Goal: Task Accomplishment & Management: Manage account settings

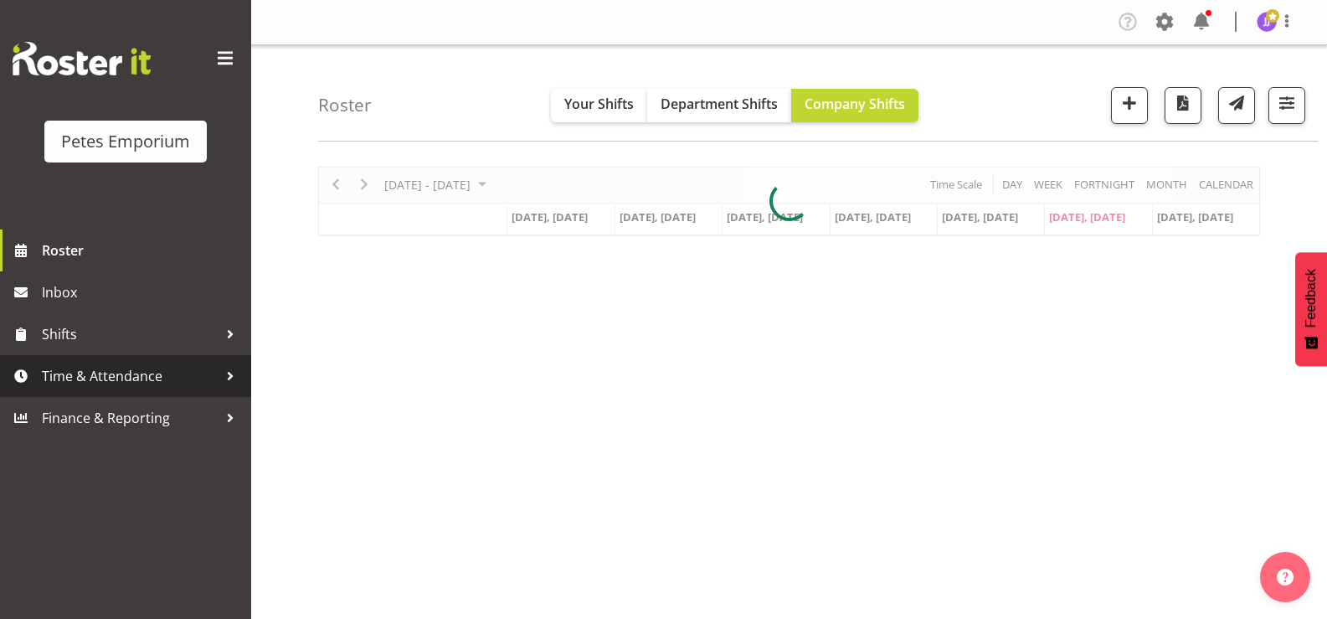
click at [124, 383] on span "Time & Attendance" at bounding box center [130, 375] width 176 height 25
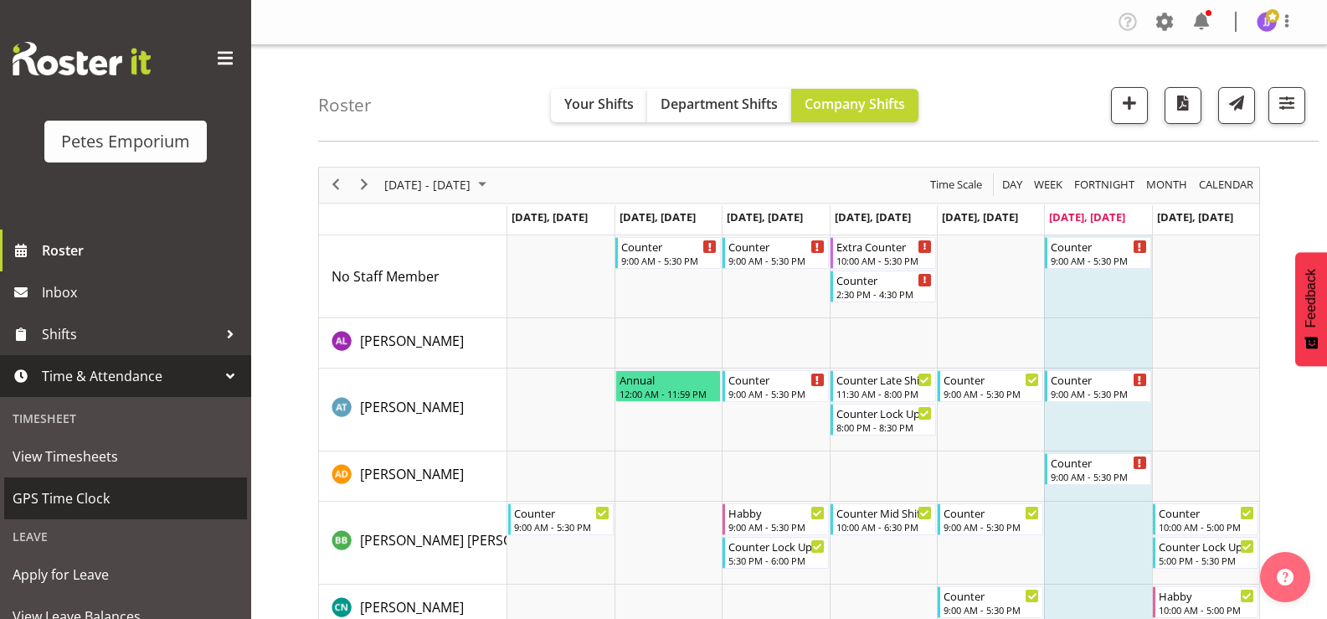
click at [90, 497] on span "GPS Time Clock" at bounding box center [126, 498] width 226 height 25
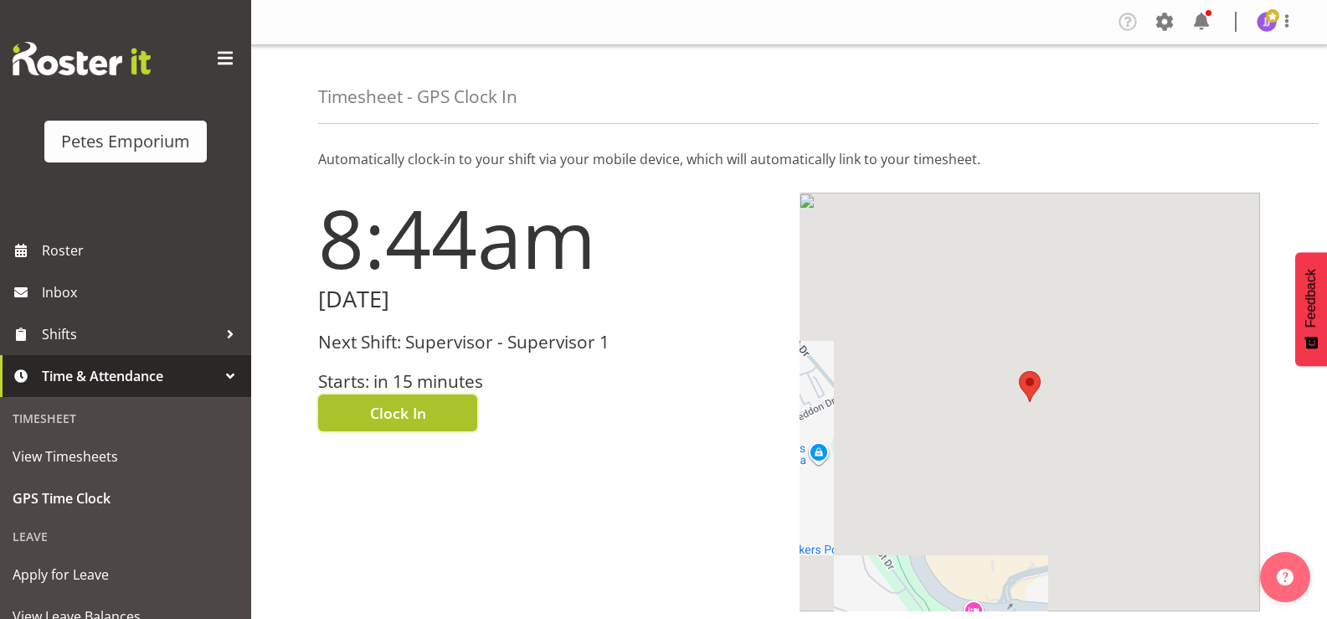
click at [329, 417] on button "Clock In" at bounding box center [397, 412] width 159 height 37
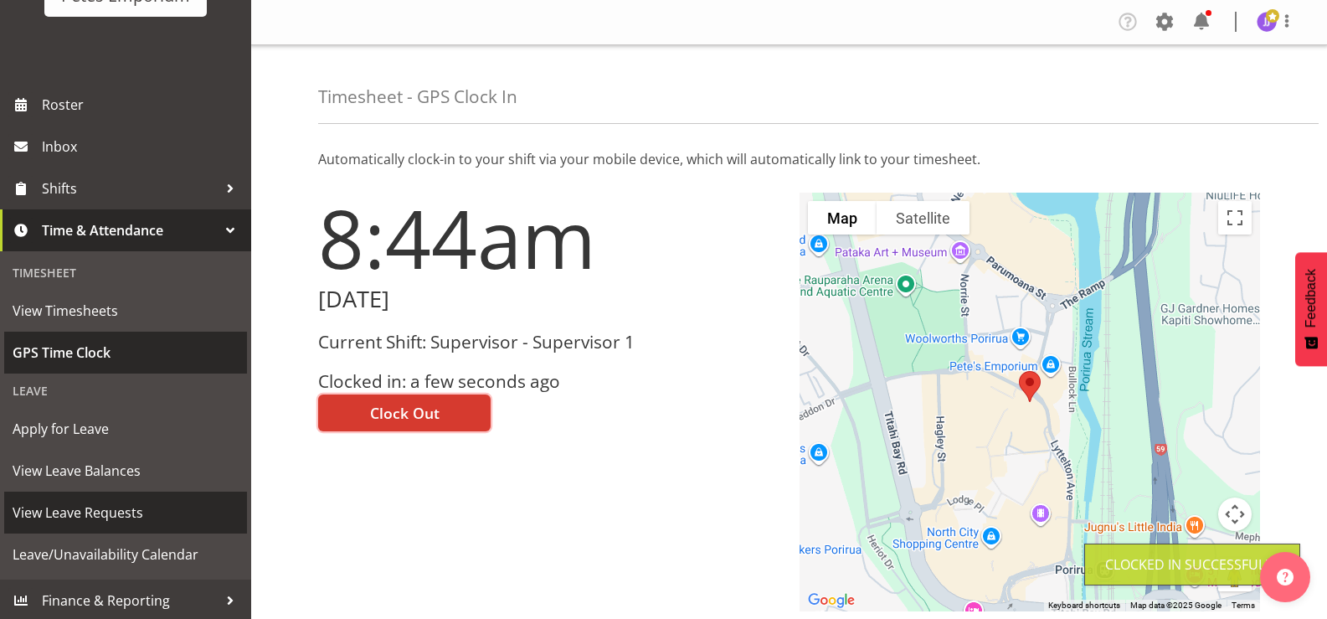
scroll to position [148, 0]
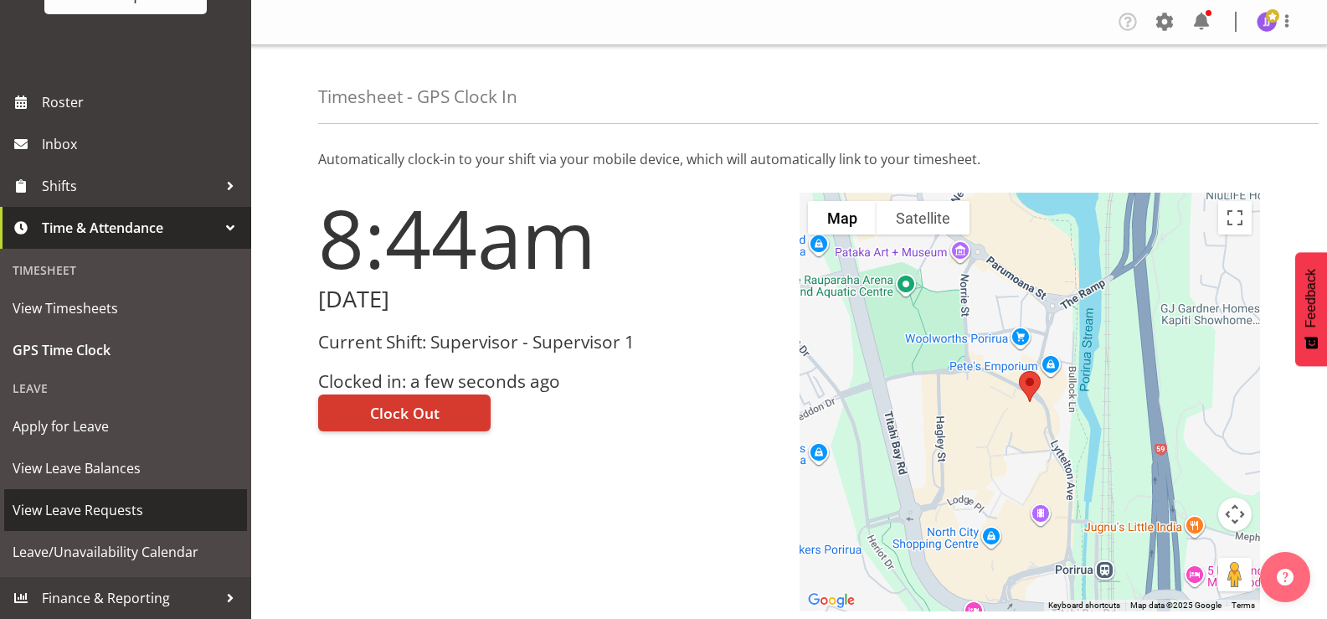
click at [130, 512] on span "View Leave Requests" at bounding box center [126, 509] width 226 height 25
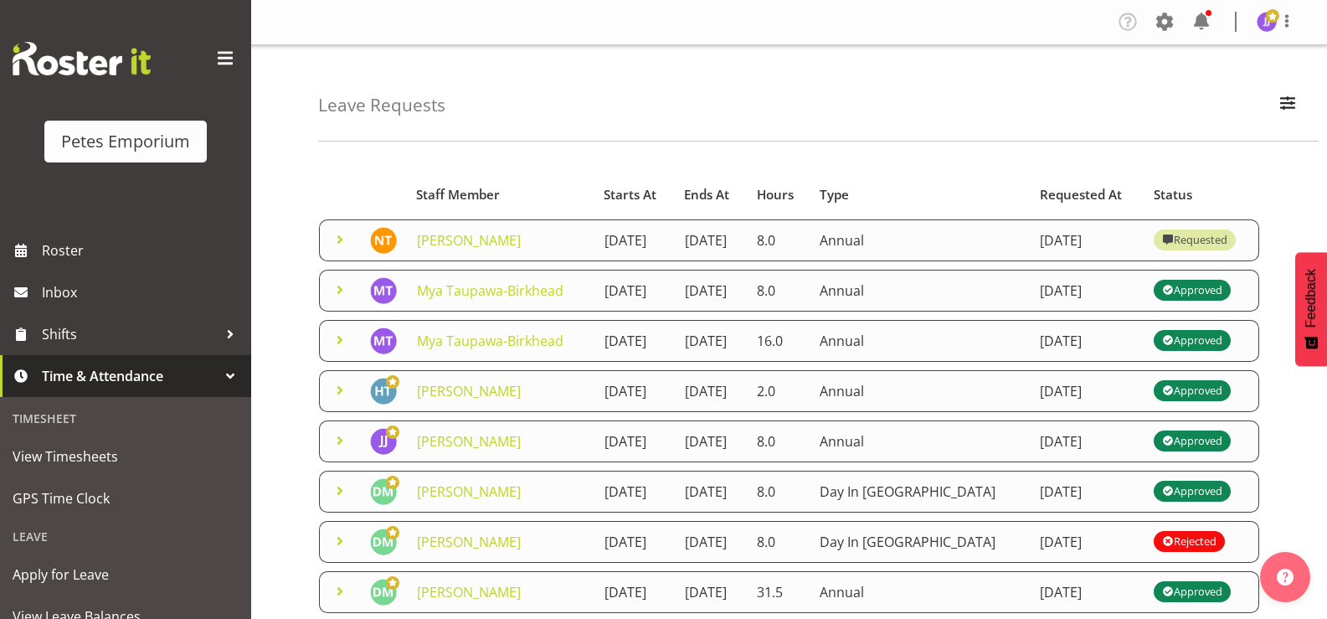
click at [340, 249] on span at bounding box center [340, 239] width 20 height 20
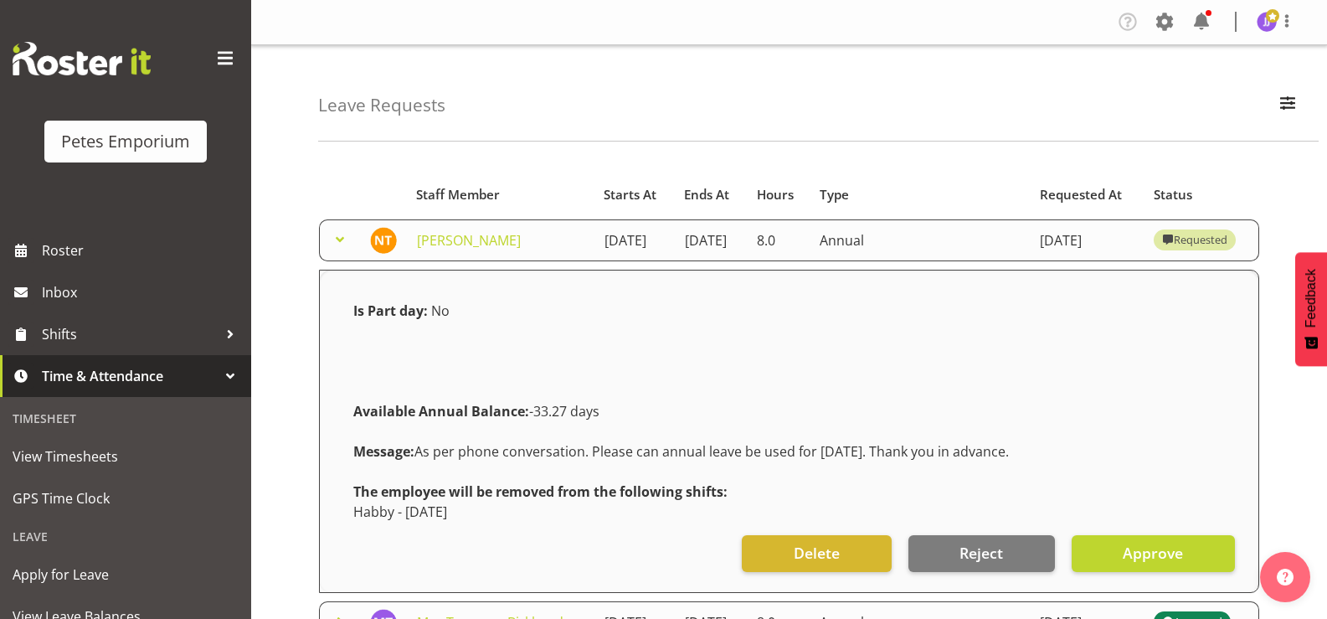
click at [340, 249] on span at bounding box center [340, 239] width 20 height 20
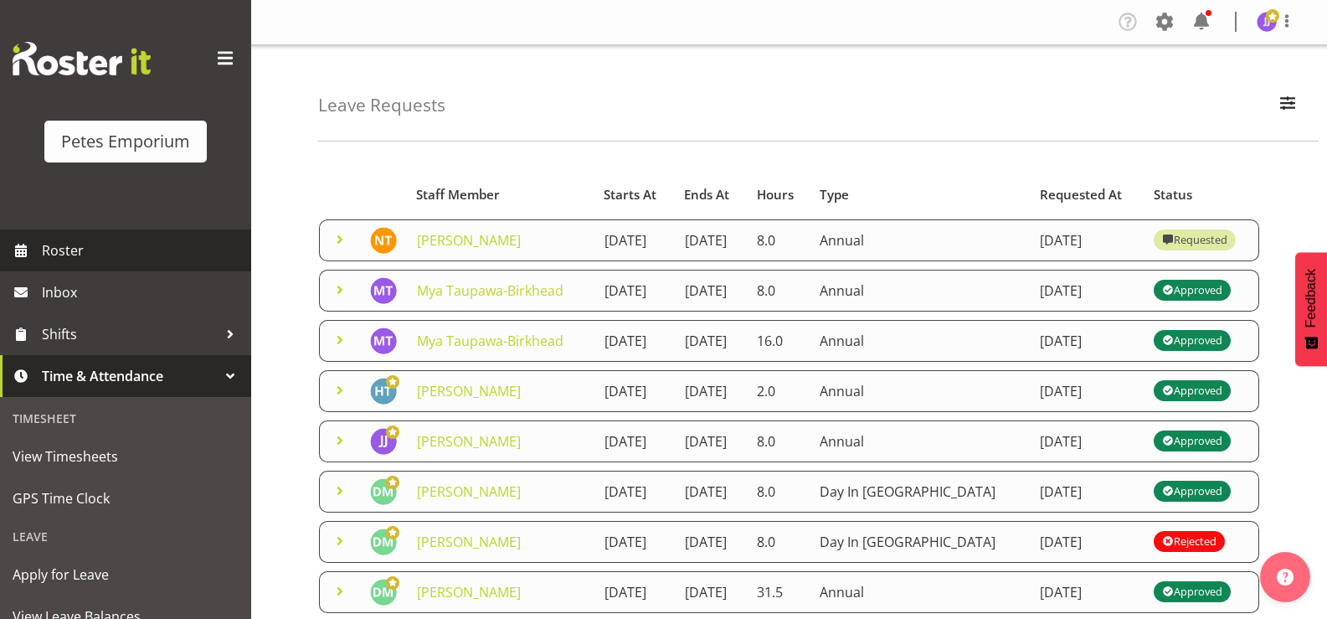
click at [85, 254] on span "Roster" at bounding box center [142, 250] width 201 height 25
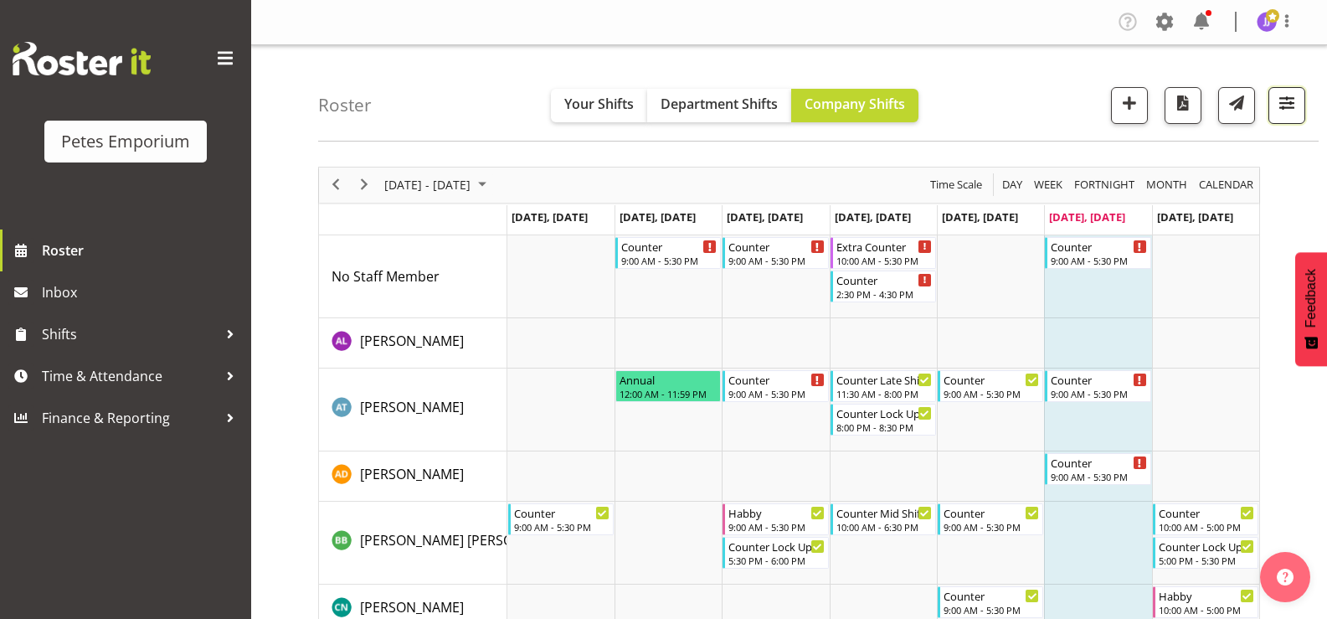
click at [1278, 115] on button "button" at bounding box center [1286, 105] width 37 height 37
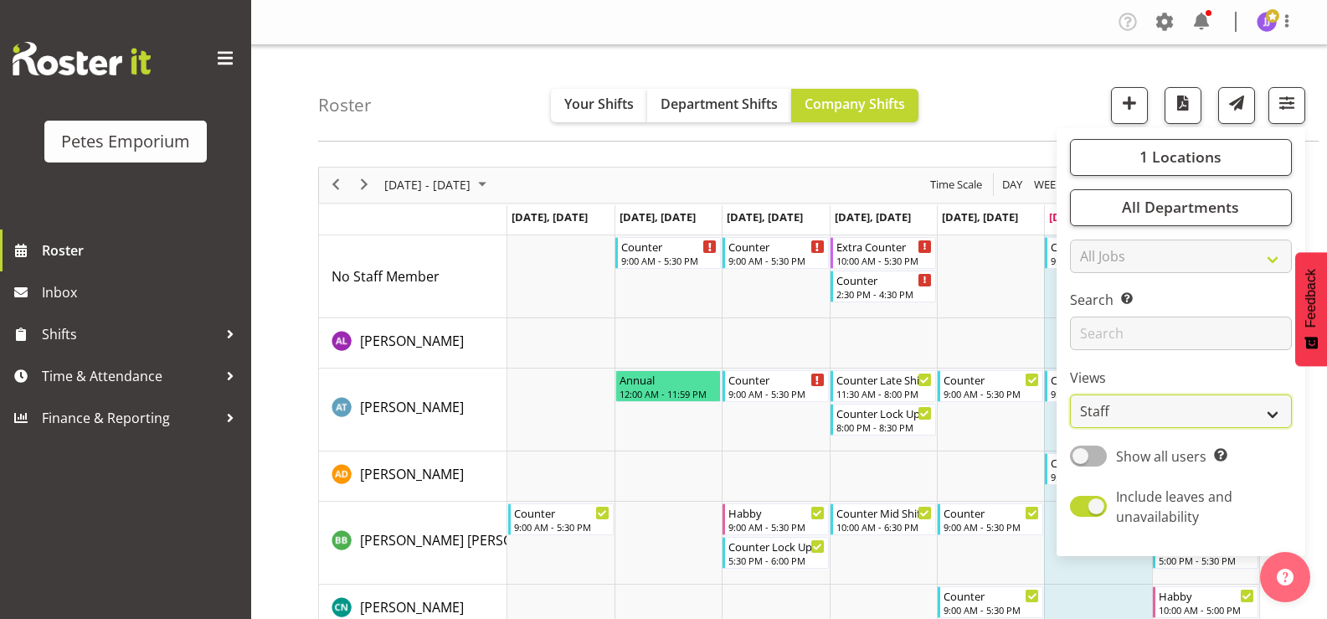
click at [1269, 418] on select "Staff Role Shift - Horizontal Shift - Vertical Staff - Location" at bounding box center [1181, 410] width 222 height 33
select select "shift"
click at [1071, 394] on select "Staff Role Shift - Horizontal Shift - Vertical Staff - Location" at bounding box center [1181, 410] width 222 height 33
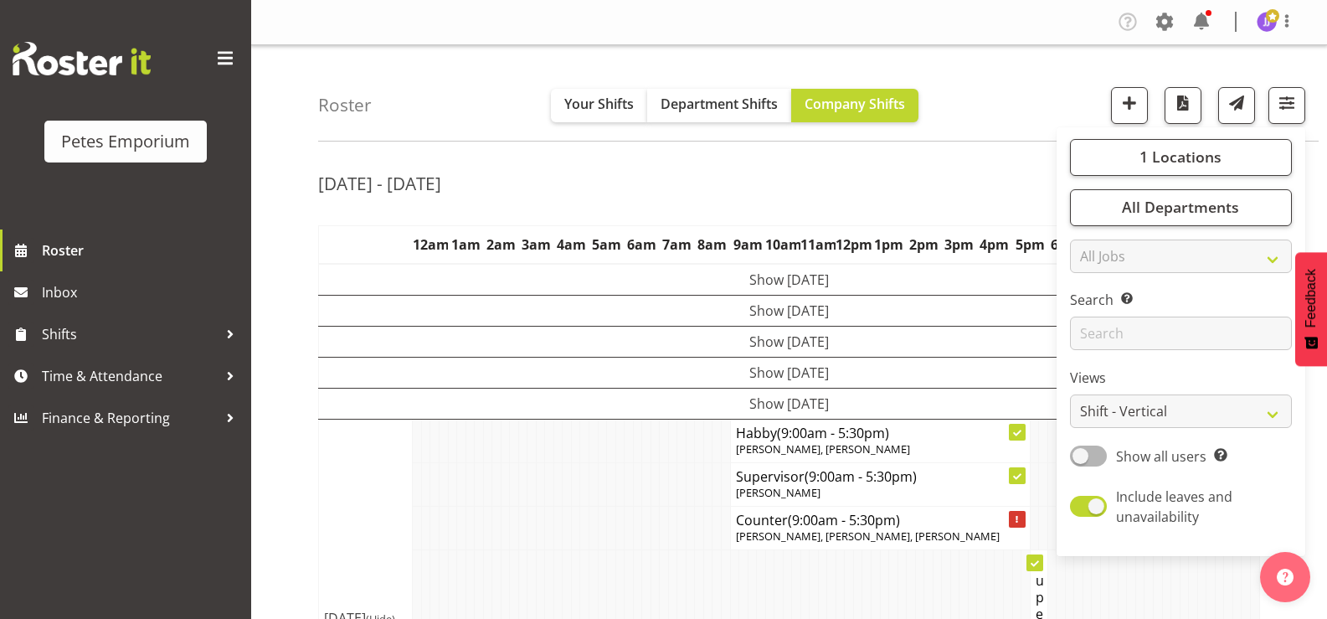
click at [563, 497] on td at bounding box center [567, 484] width 9 height 44
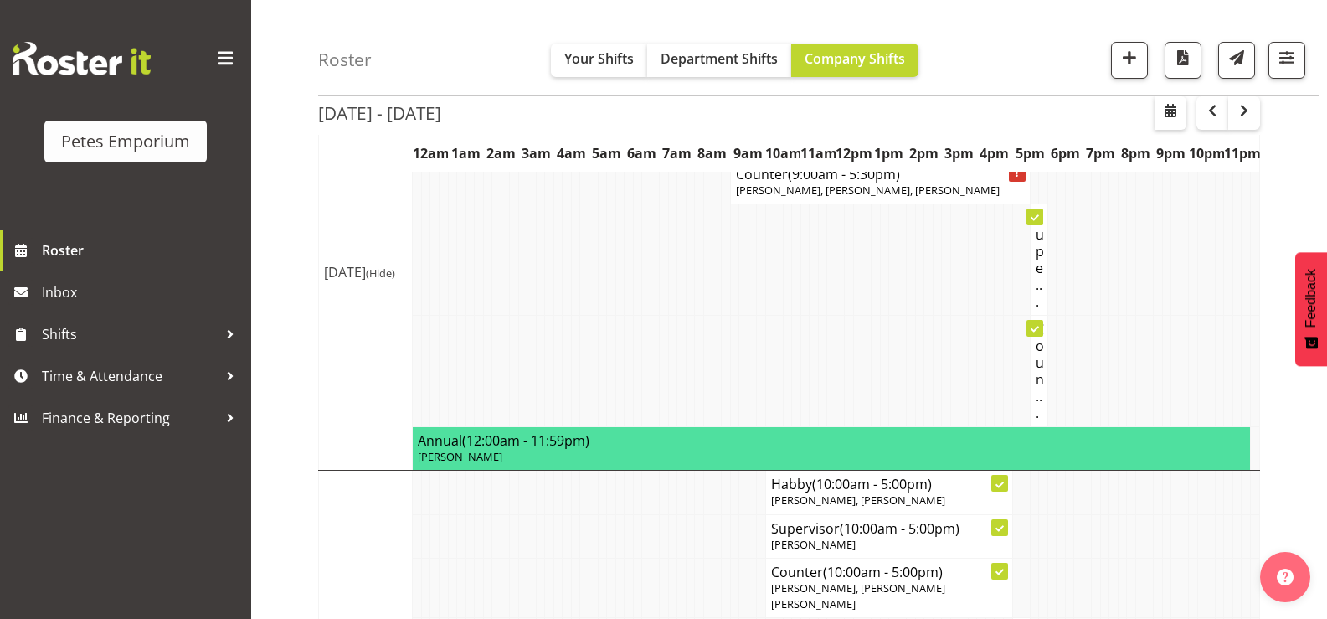
scroll to position [84, 0]
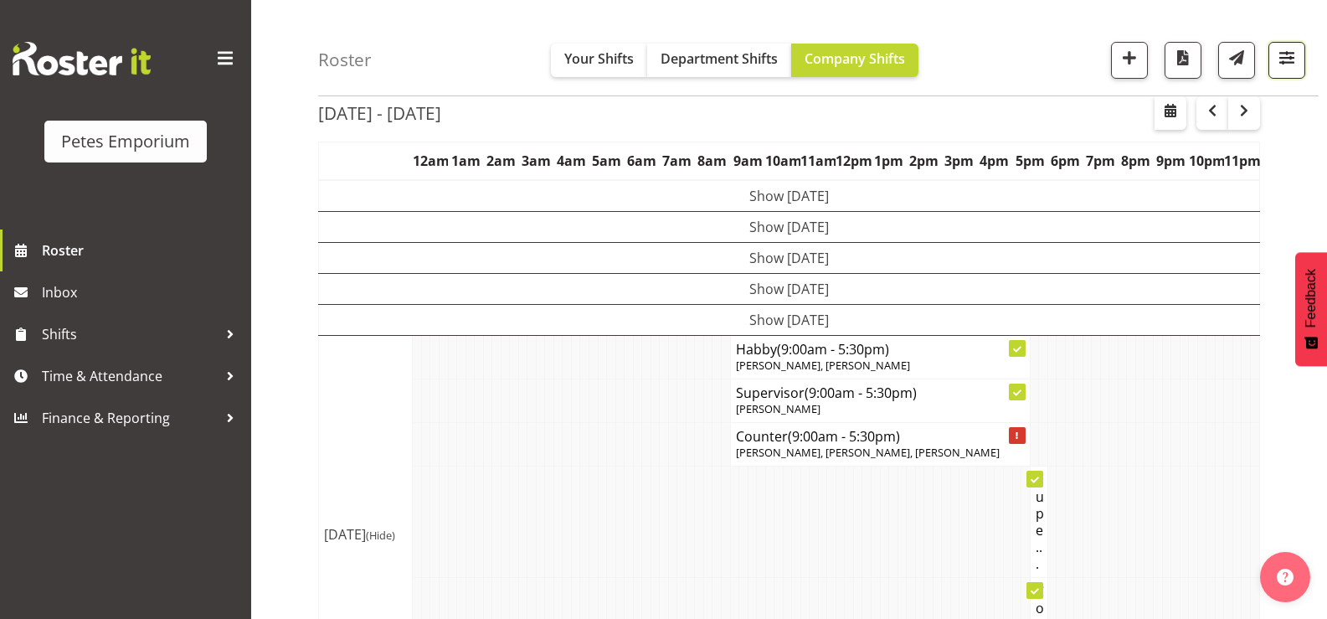
click at [1290, 67] on span "button" at bounding box center [1287, 58] width 22 height 22
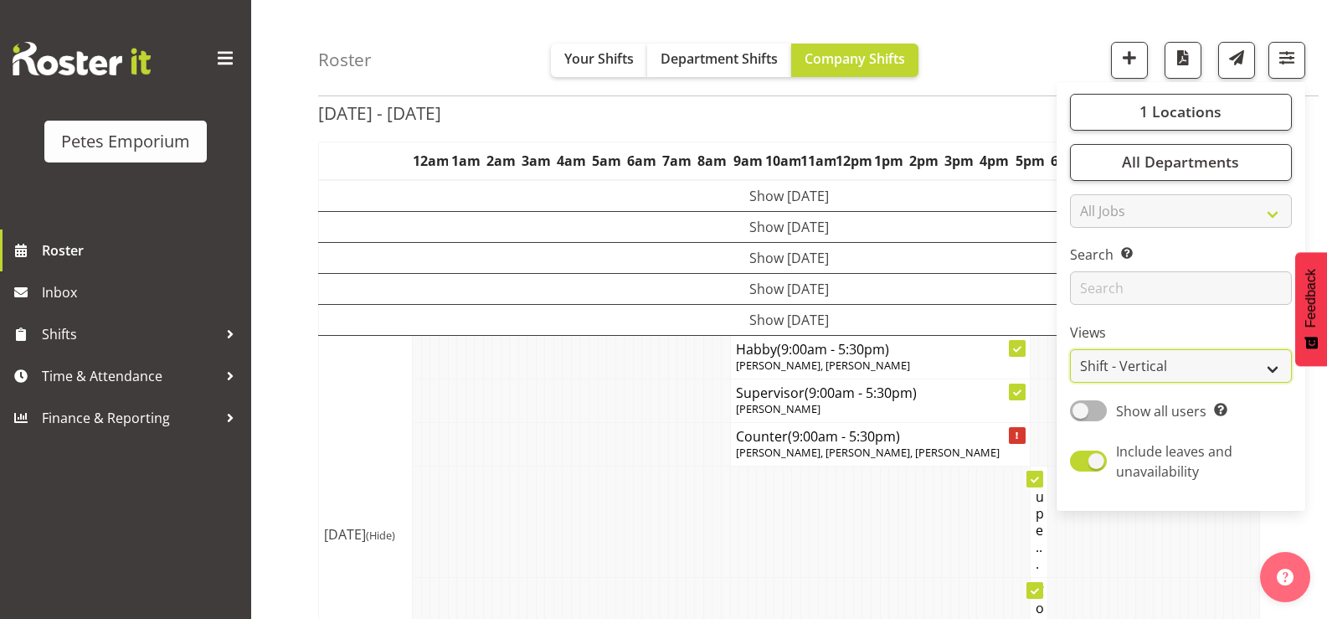
click at [1274, 367] on select "Staff Role Shift - Horizontal Shift - Vertical Staff - Location" at bounding box center [1181, 366] width 222 height 33
click at [1071, 350] on select "Staff Role Shift - Horizontal Shift - Vertical Staff - Location" at bounding box center [1181, 366] width 222 height 33
click at [1115, 122] on button "1 Locations" at bounding box center [1181, 112] width 222 height 37
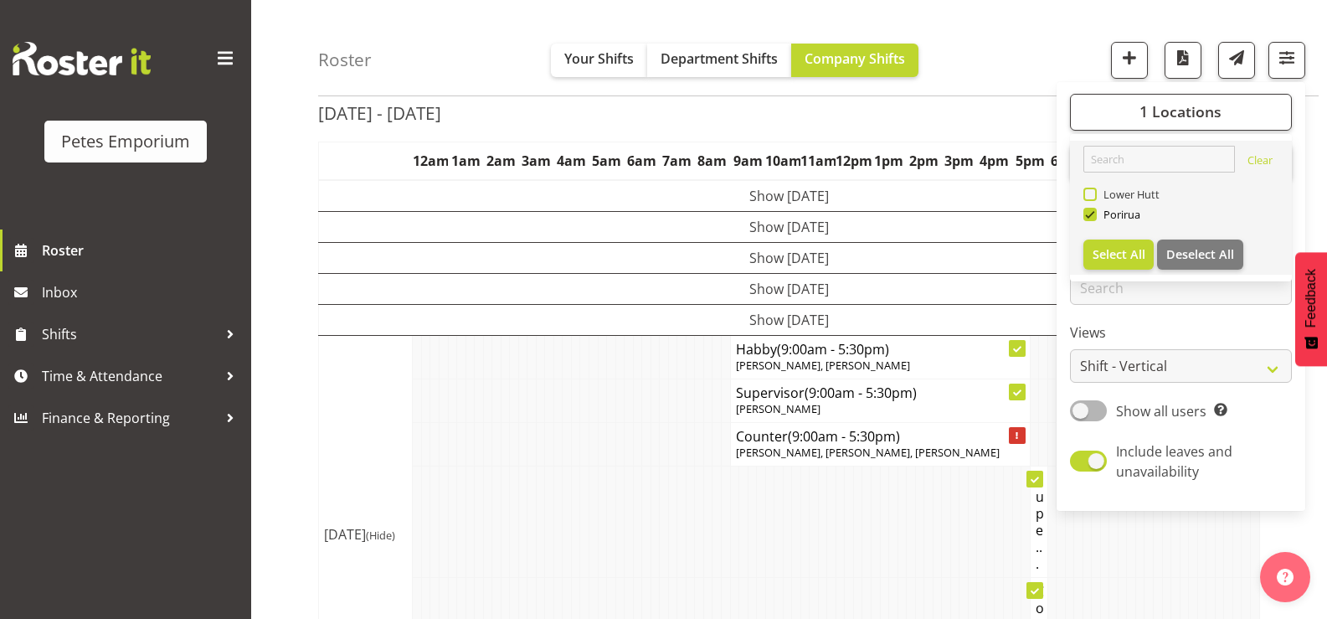
click at [1089, 193] on span at bounding box center [1089, 194] width 13 height 13
click at [1089, 193] on input "Lower Hutt" at bounding box center [1088, 194] width 11 height 11
checkbox input "true"
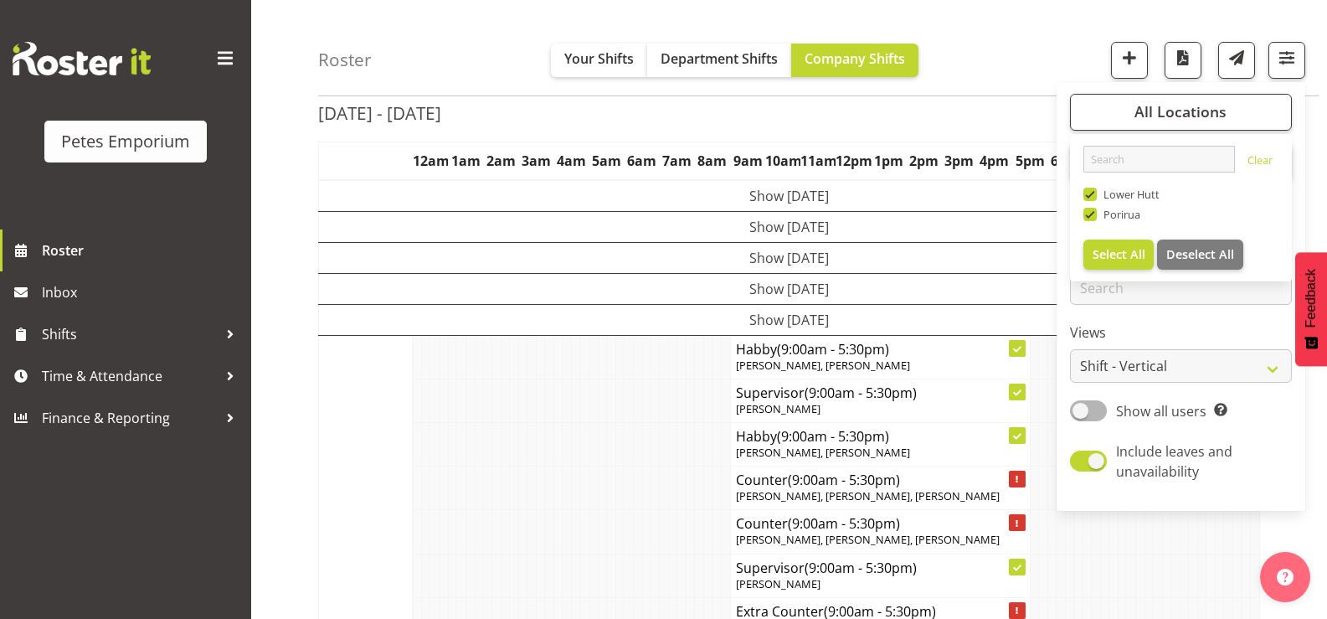
click at [574, 465] on td at bounding box center [575, 445] width 9 height 44
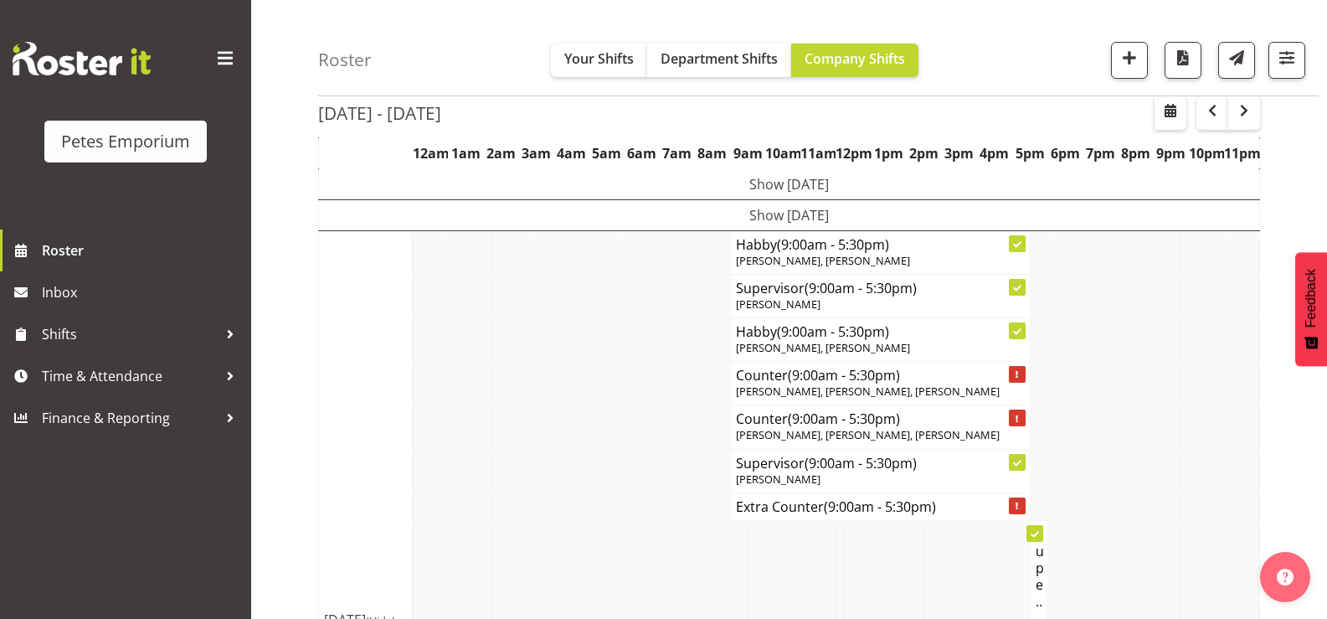
scroll to position [167, 0]
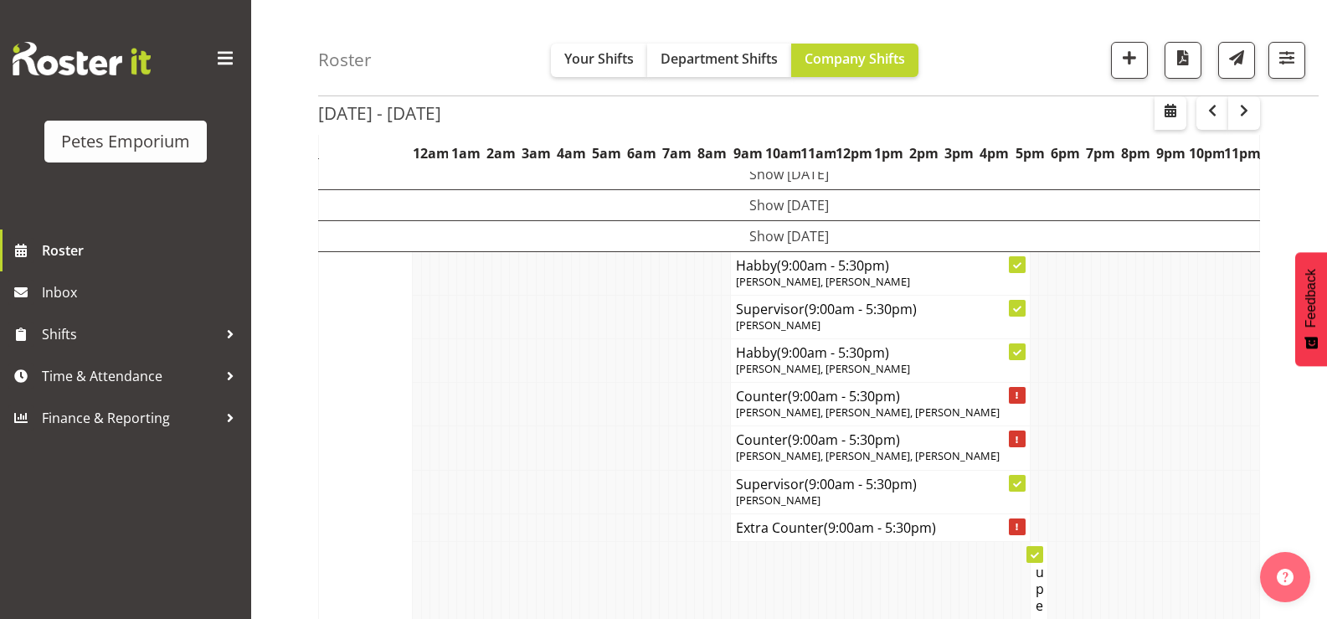
click at [576, 469] on td at bounding box center [575, 448] width 9 height 44
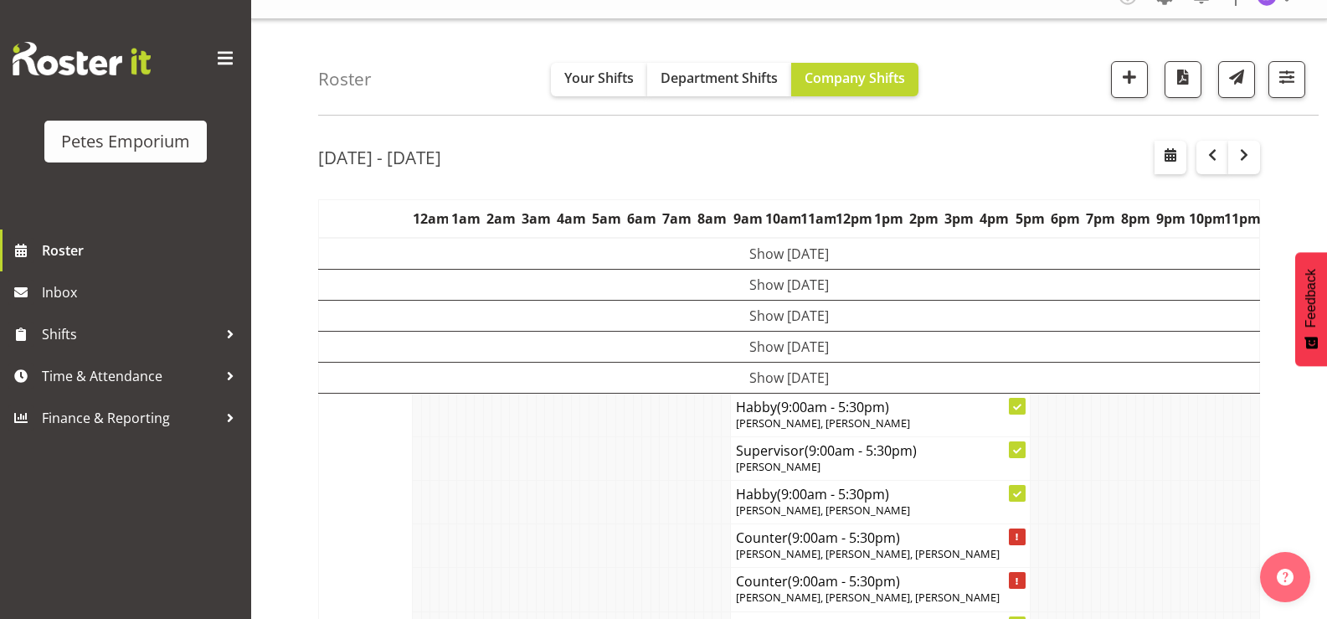
scroll to position [0, 0]
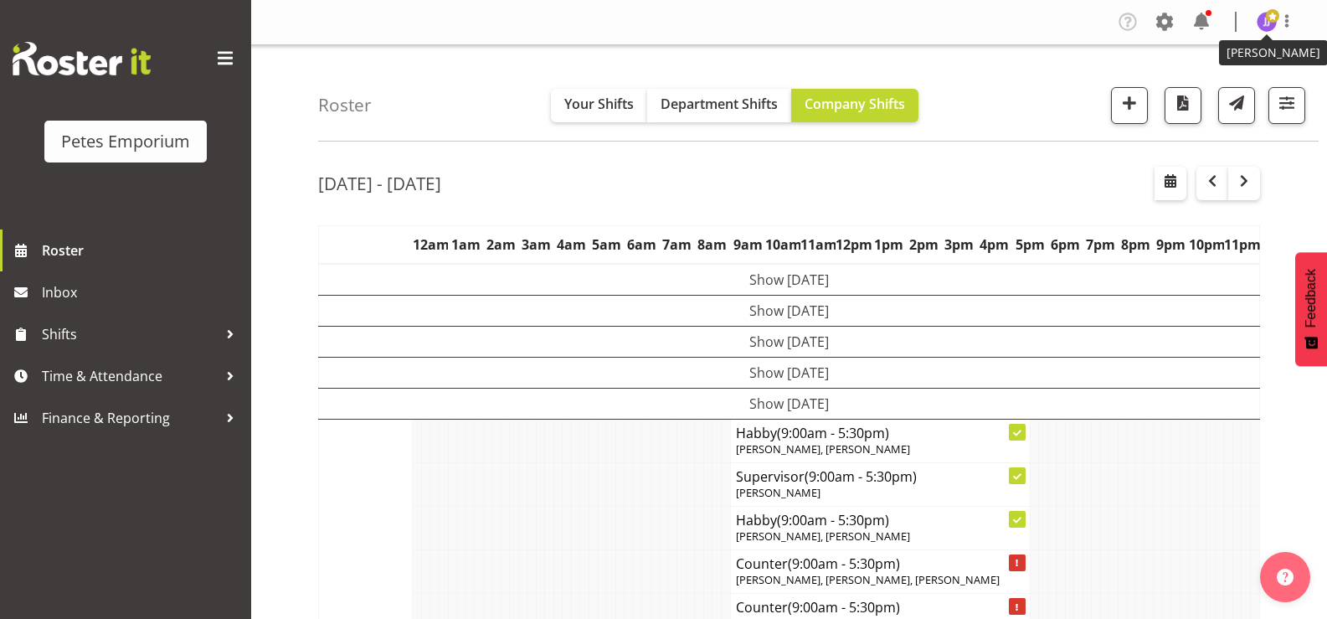
click at [1263, 24] on img at bounding box center [1267, 22] width 20 height 20
click at [1191, 84] on link "Log Out" at bounding box center [1216, 88] width 161 height 30
